Goal: Task Accomplishment & Management: Manage account settings

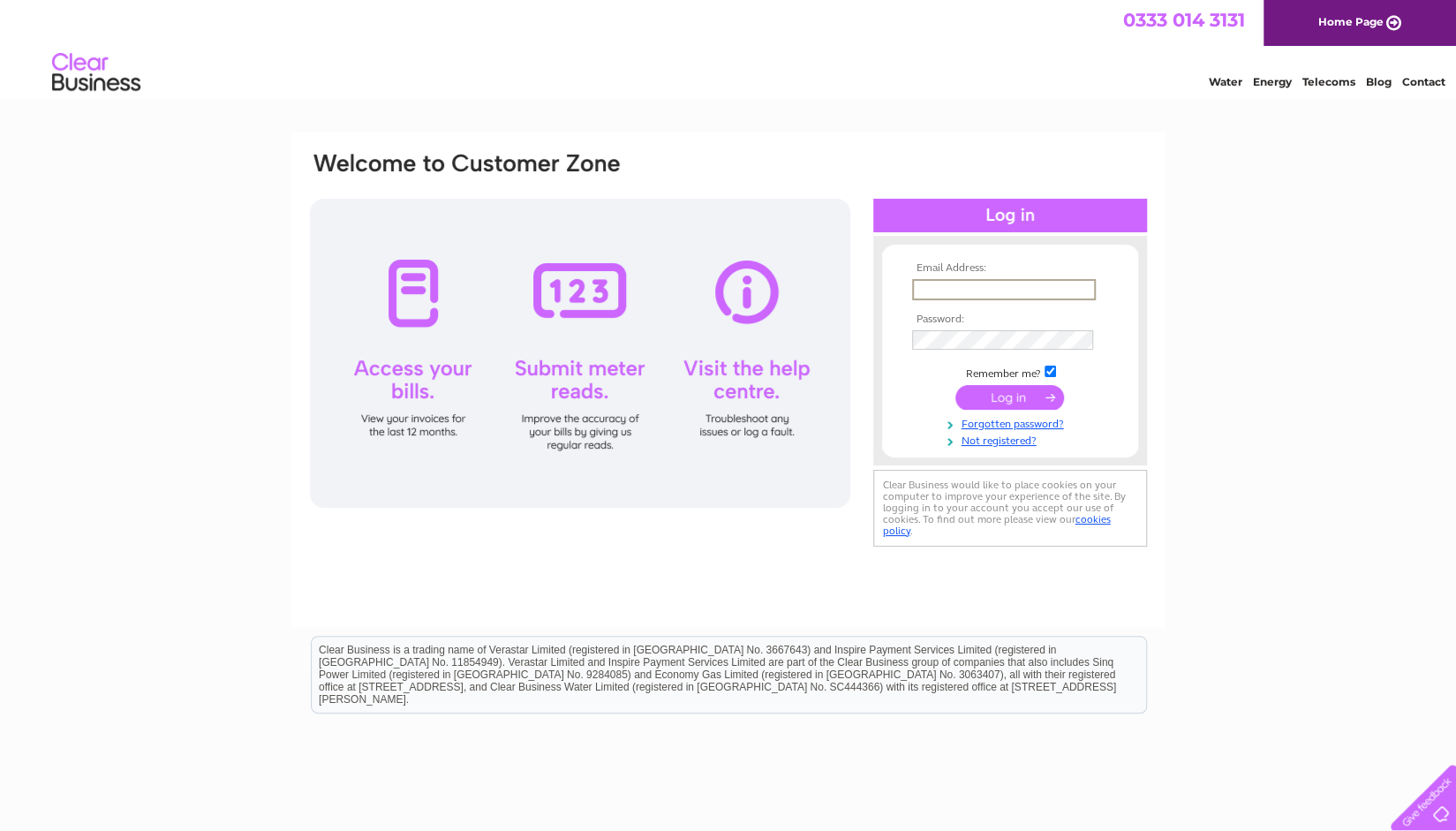
click at [988, 291] on input "text" at bounding box center [1004, 289] width 184 height 21
type input "accounts@opso.co.uk"
click at [1003, 388] on input "submit" at bounding box center [1010, 395] width 109 height 25
